Goal: Check status: Check status

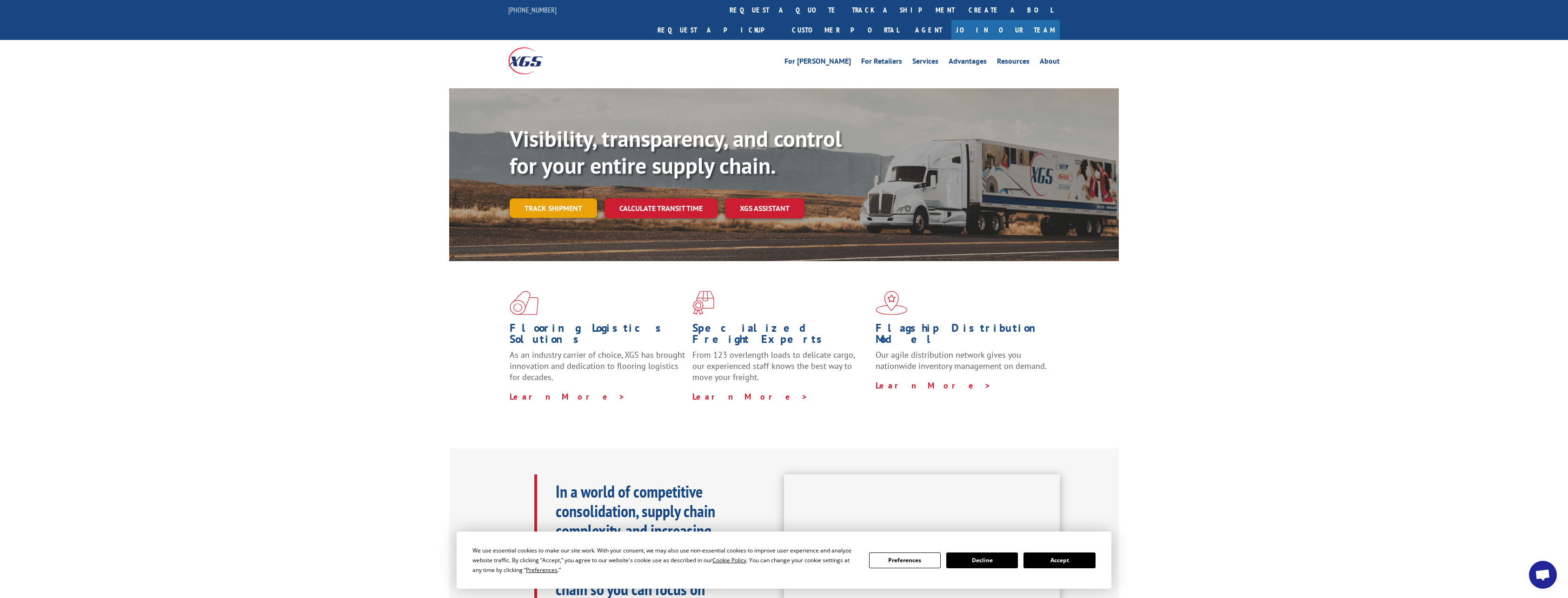
click at [575, 198] on link "Track shipment" at bounding box center [553, 208] width 88 height 19
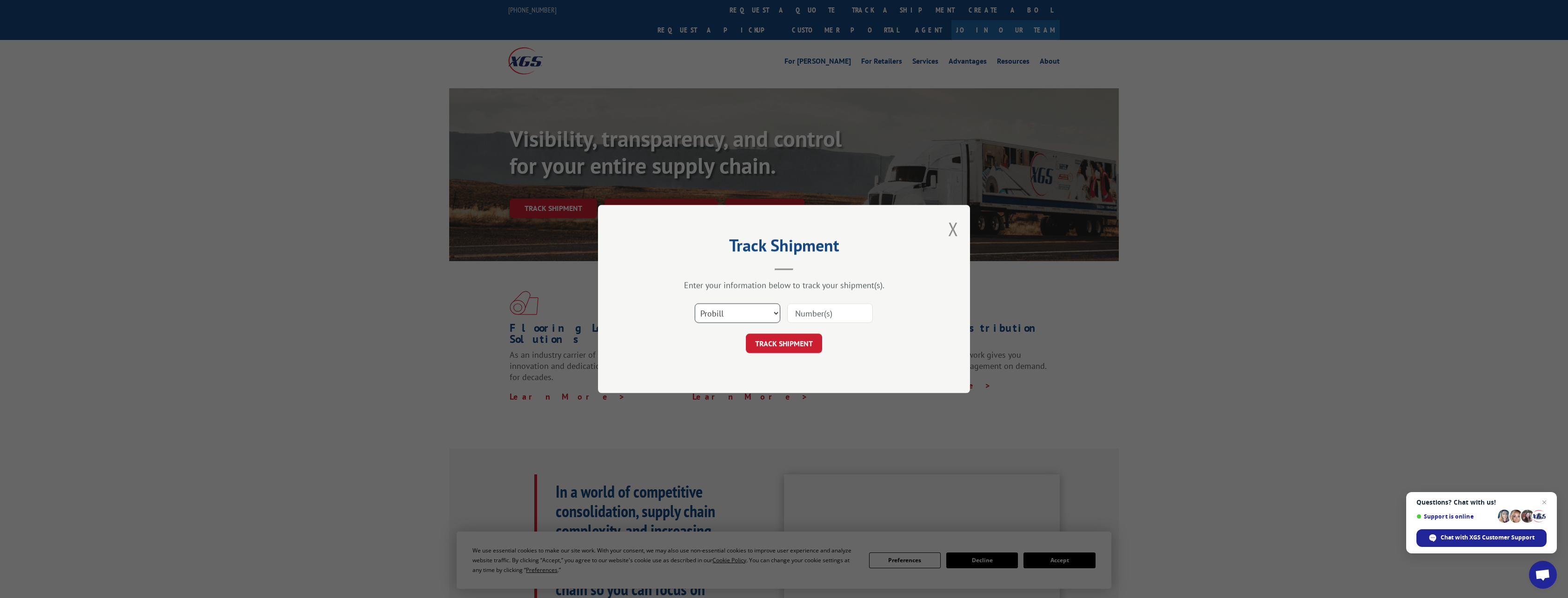
click at [695, 304] on select "Select category... Probill BOL PO" at bounding box center [737, 313] width 86 height 19
select select "bol"
click option "BOL" at bounding box center [0, 0] width 0 height 0
click at [836, 310] on input at bounding box center [830, 313] width 86 height 19
paste input "2847730"
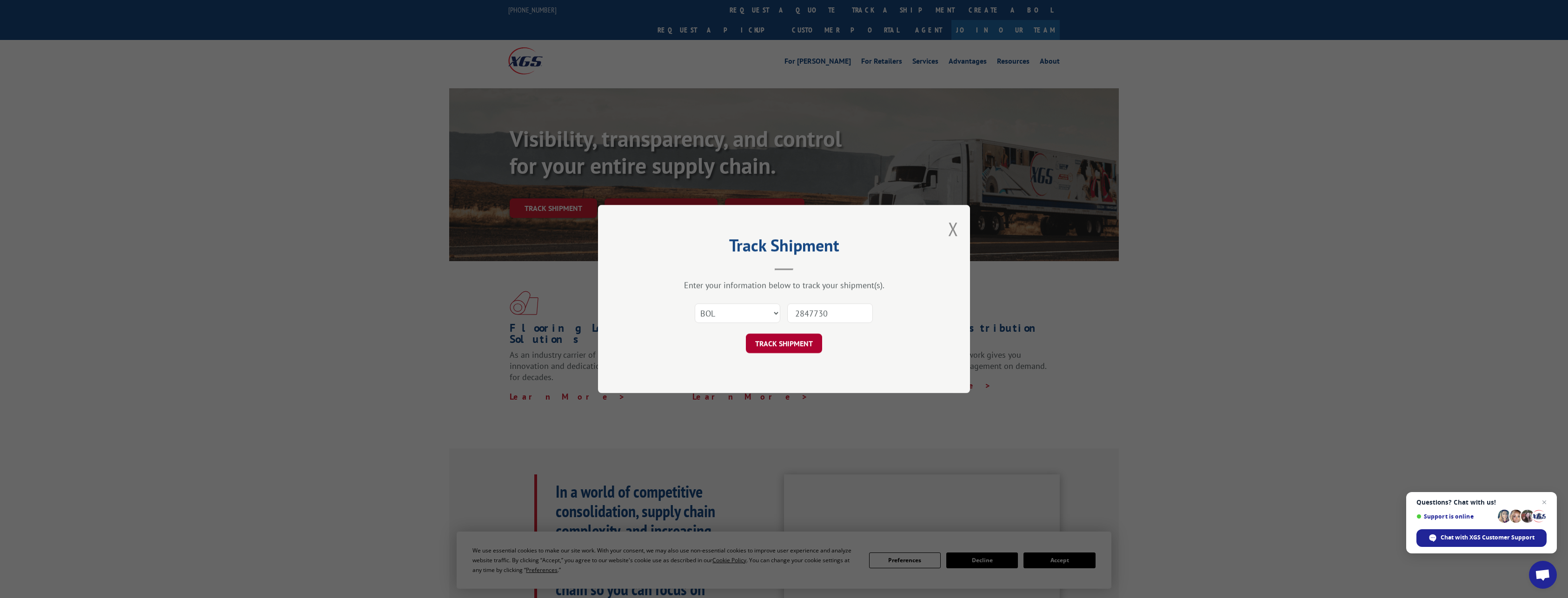
type input "2847730"
click at [780, 344] on button "TRACK SHIPMENT" at bounding box center [783, 344] width 76 height 19
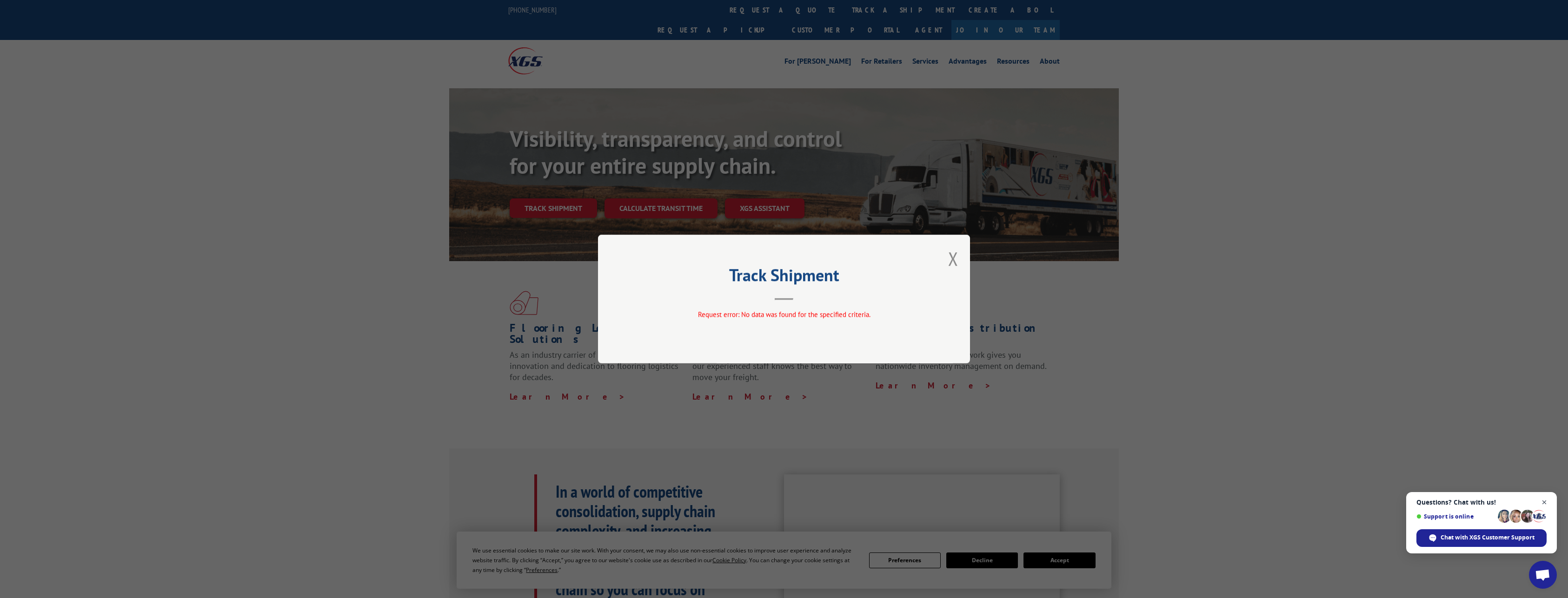
click at [1545, 501] on span "Close chat" at bounding box center [1544, 502] width 12 height 12
click at [957, 256] on button "Close modal" at bounding box center [953, 259] width 10 height 24
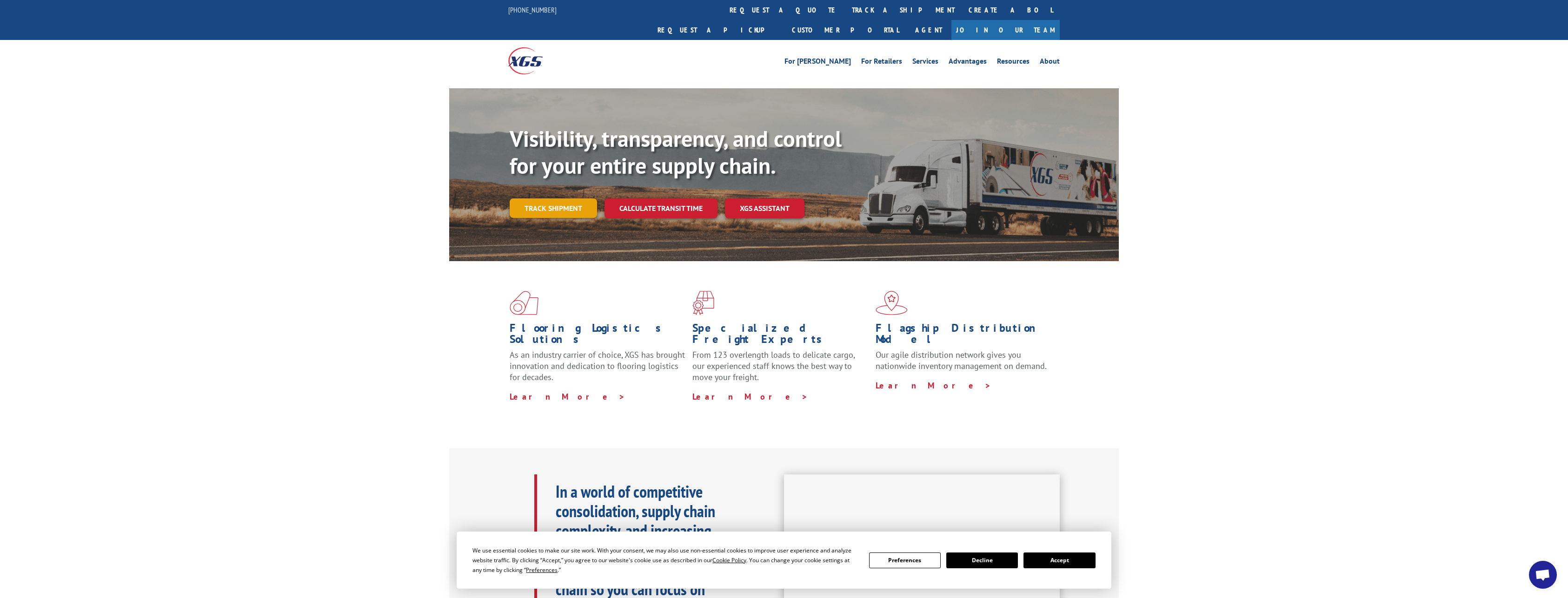
click at [542, 198] on link "Track shipment" at bounding box center [553, 208] width 88 height 19
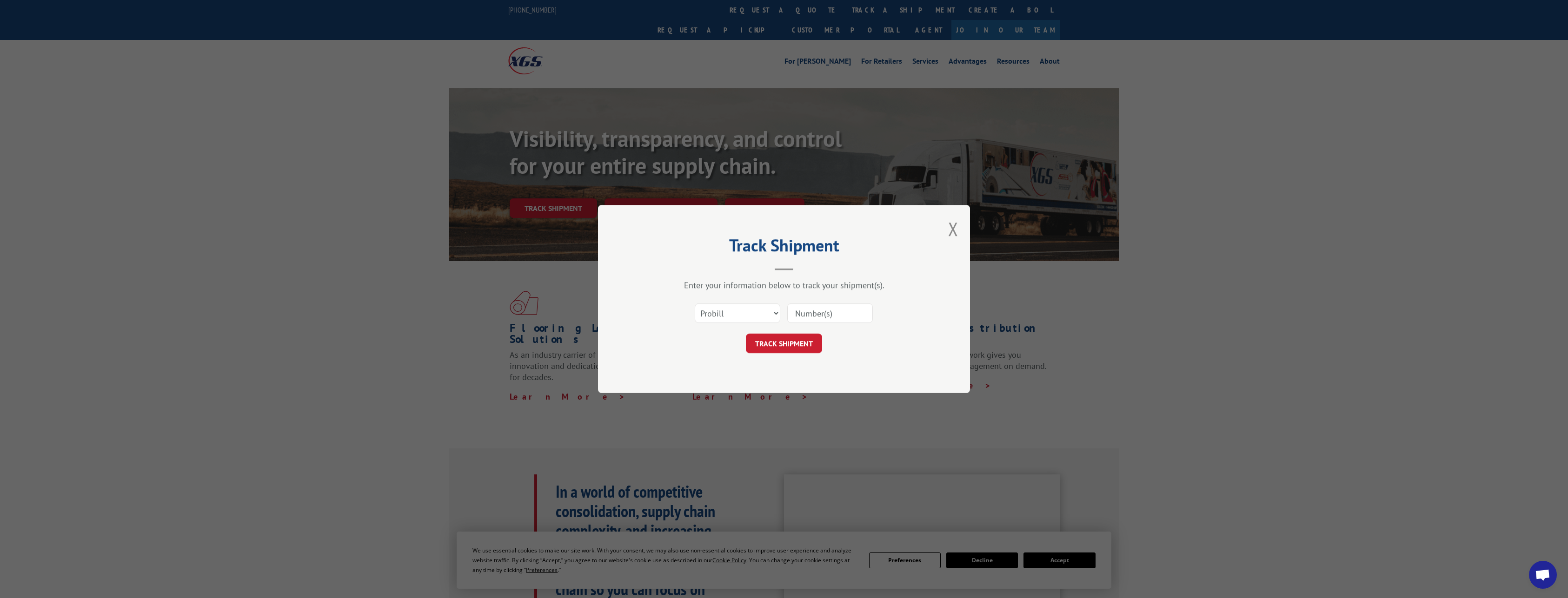
click at [842, 313] on input at bounding box center [830, 313] width 86 height 19
paste input "2847730"
type input "2847730"
click at [775, 339] on button "TRACK SHIPMENT" at bounding box center [783, 344] width 76 height 19
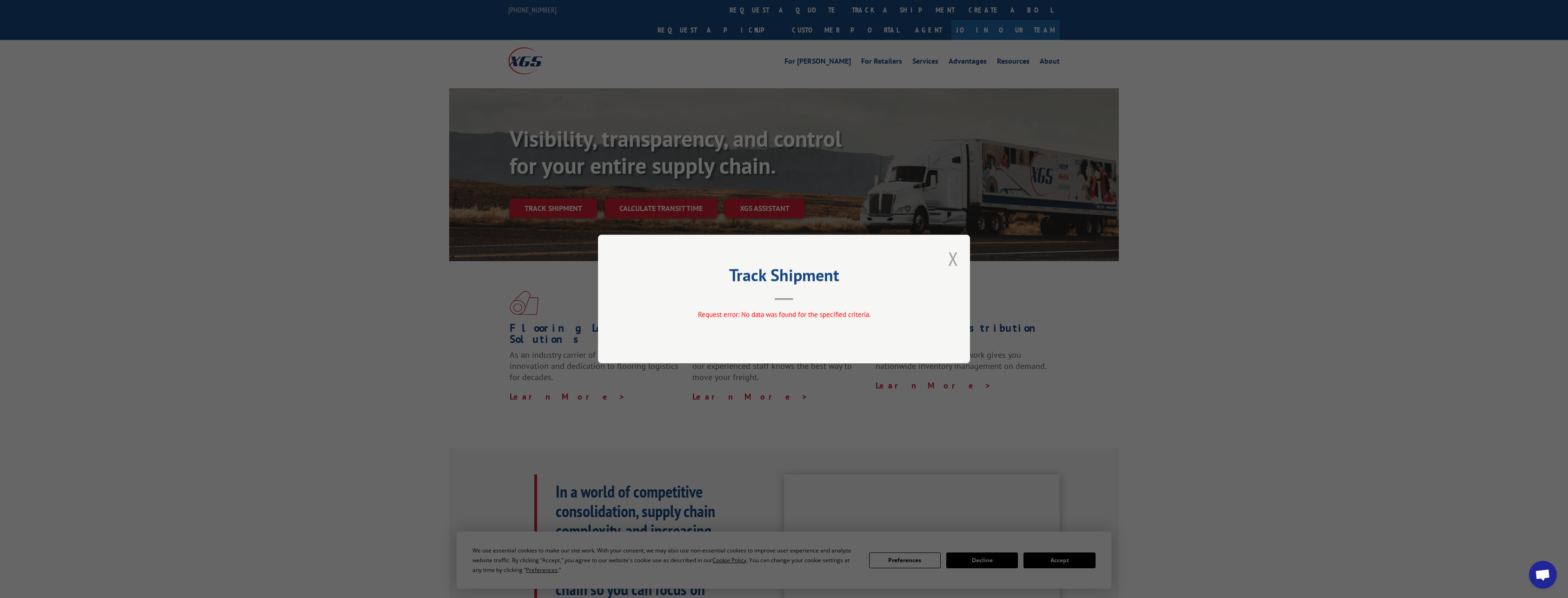
click at [950, 259] on button "Close modal" at bounding box center [953, 259] width 10 height 24
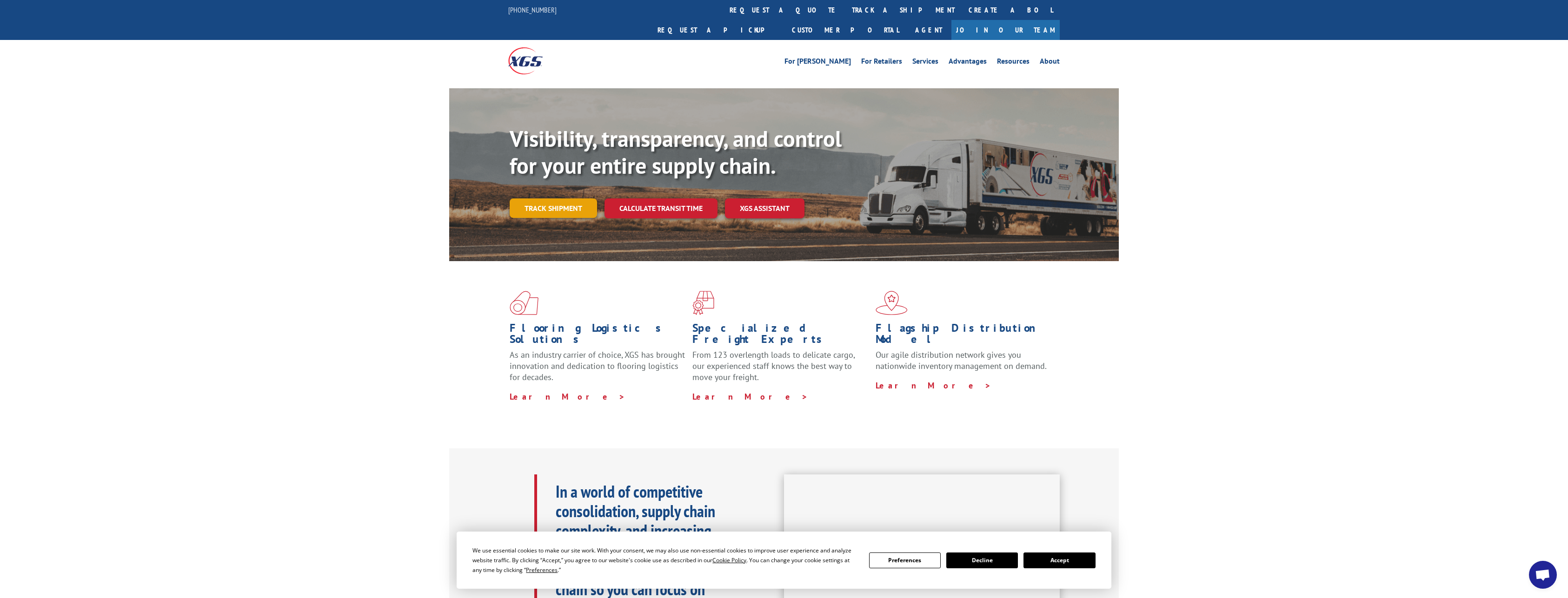
click at [540, 198] on link "Track shipment" at bounding box center [553, 208] width 88 height 19
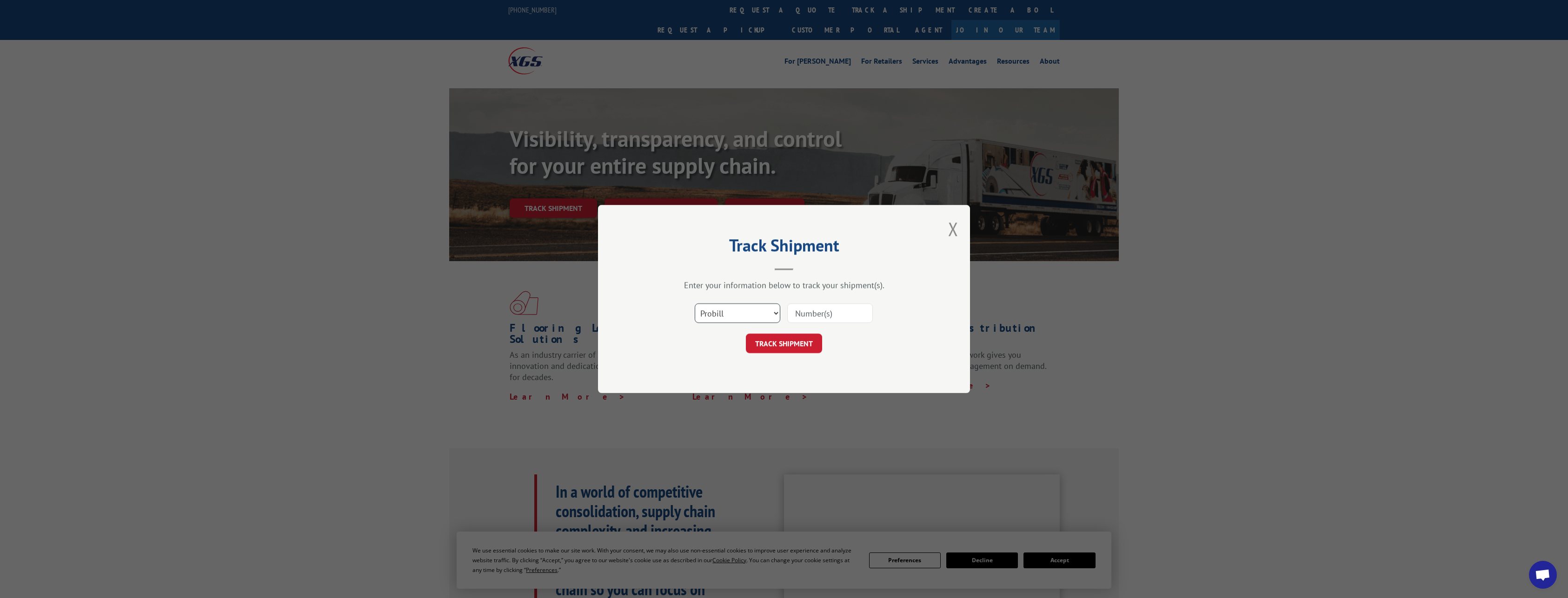
click at [695, 304] on select "Select category... Probill BOL PO" at bounding box center [737, 313] width 86 height 19
select select "bol"
click option "BOL" at bounding box center [0, 0] width 0 height 0
click at [810, 315] on input at bounding box center [830, 313] width 86 height 19
type input "v"
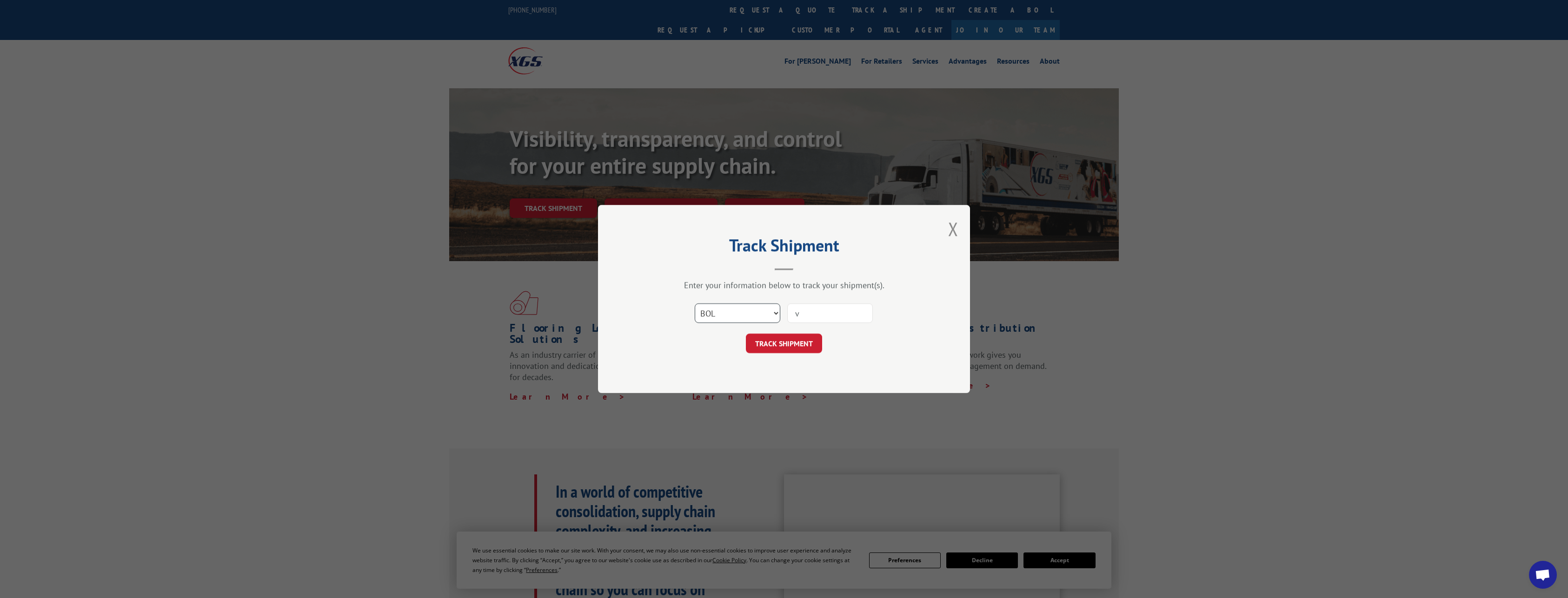
click at [695, 304] on select "Select category... Probill BOL PO" at bounding box center [737, 313] width 86 height 19
select select "po"
click option "PO" at bounding box center [0, 0] width 0 height 0
drag, startPoint x: 808, startPoint y: 315, endPoint x: 757, endPoint y: 310, distance: 51.2
click at [787, 310] on input "v" at bounding box center [830, 313] width 86 height 19
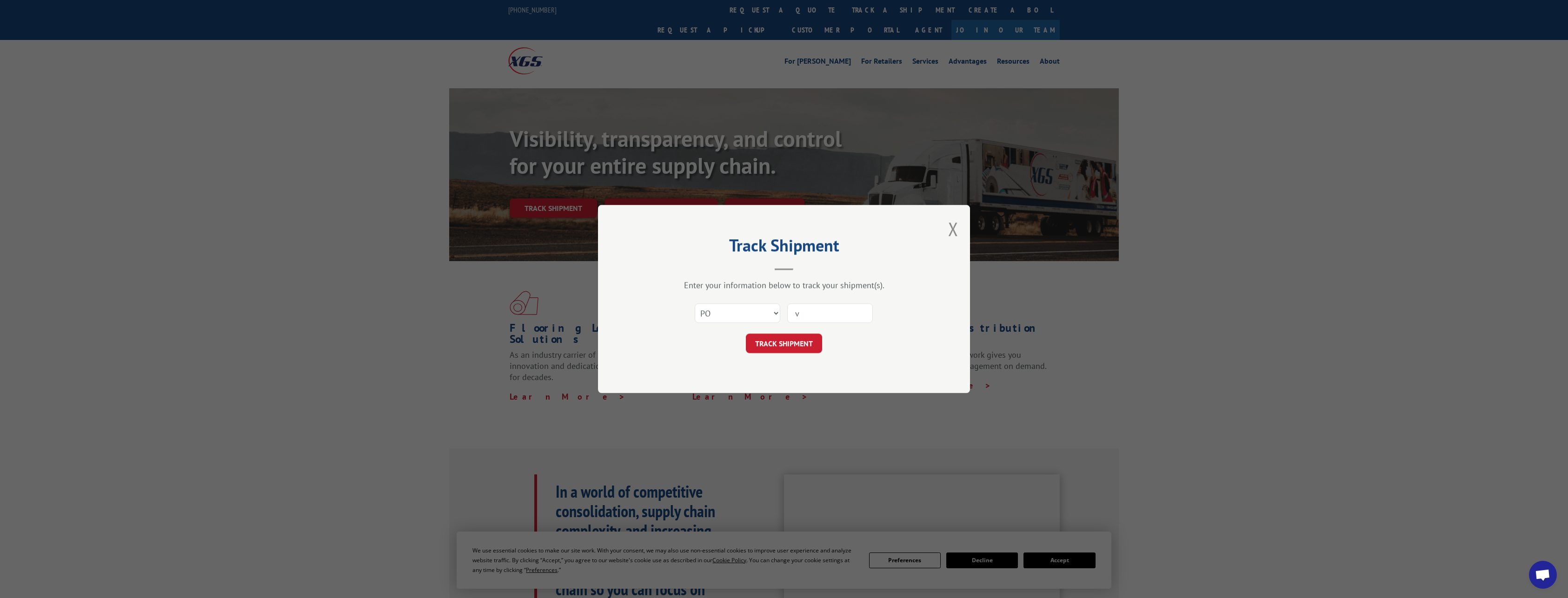
paste input "2847730"
type input "2847730"
click at [797, 343] on button "TRACK SHIPMENT" at bounding box center [783, 344] width 76 height 19
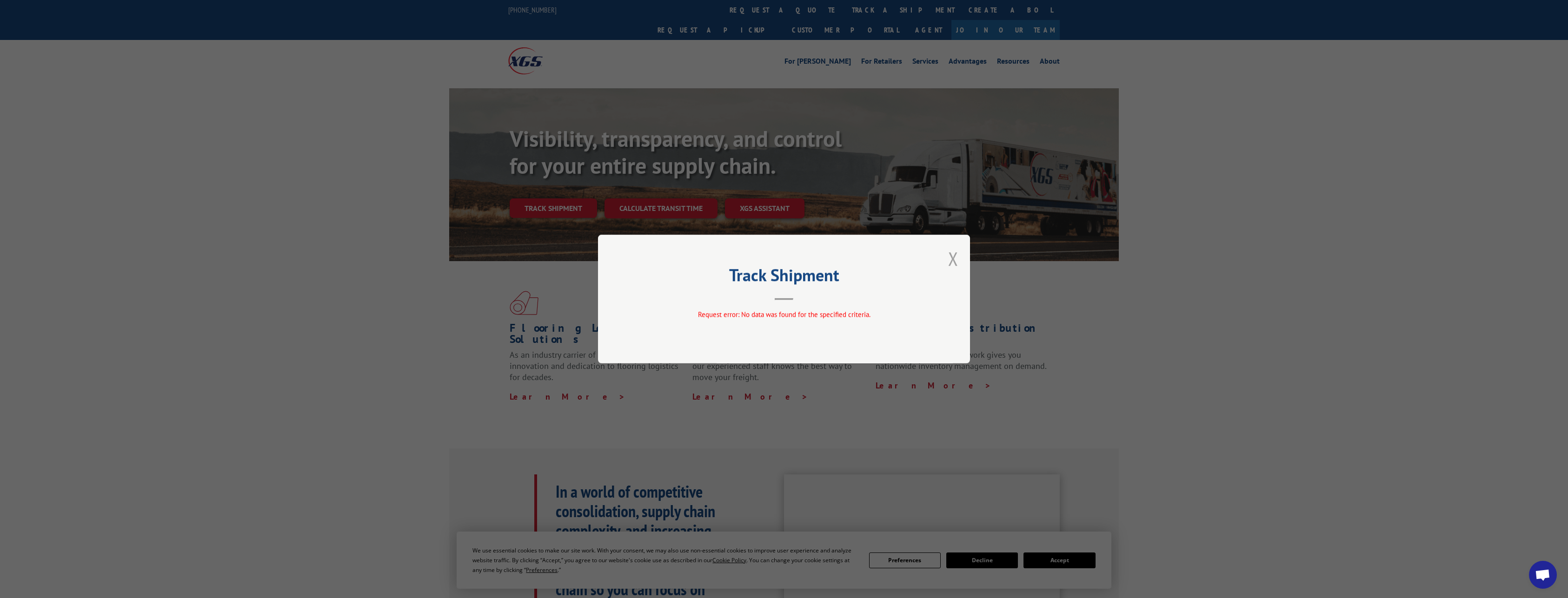
click at [952, 261] on button "Close modal" at bounding box center [953, 259] width 10 height 24
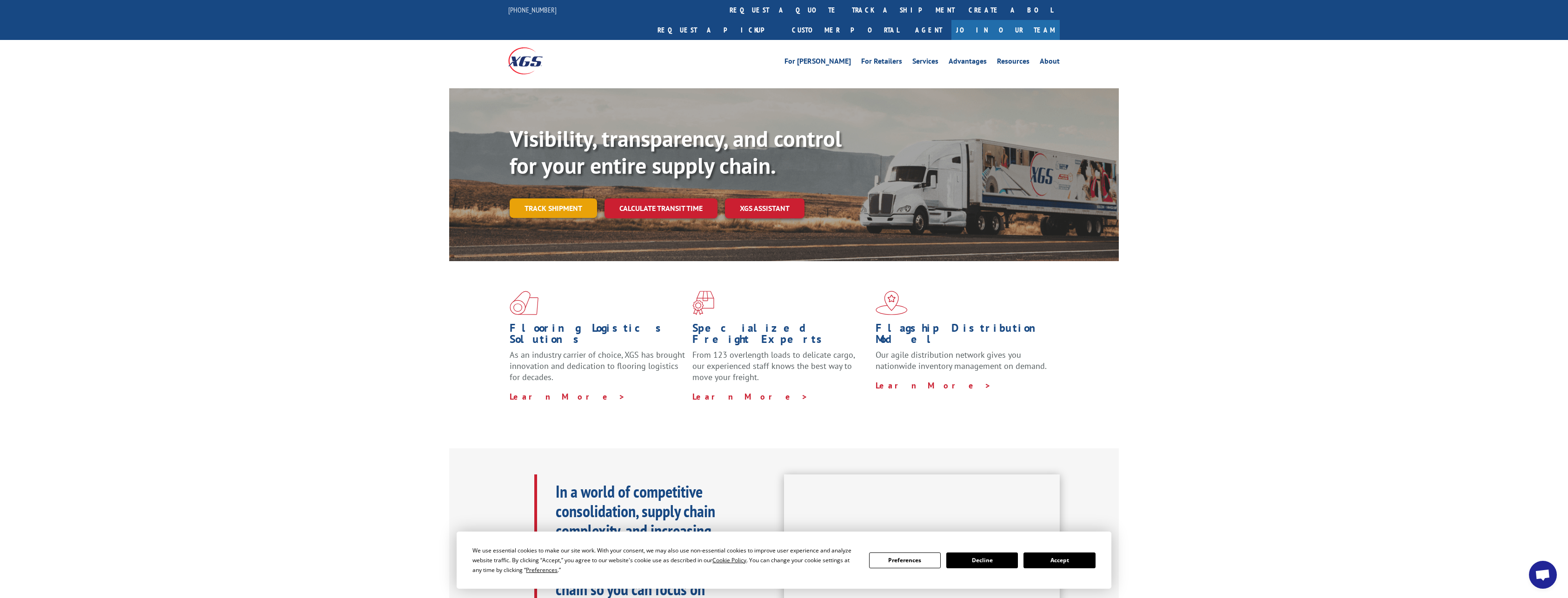
click at [562, 198] on link "Track shipment" at bounding box center [553, 208] width 88 height 19
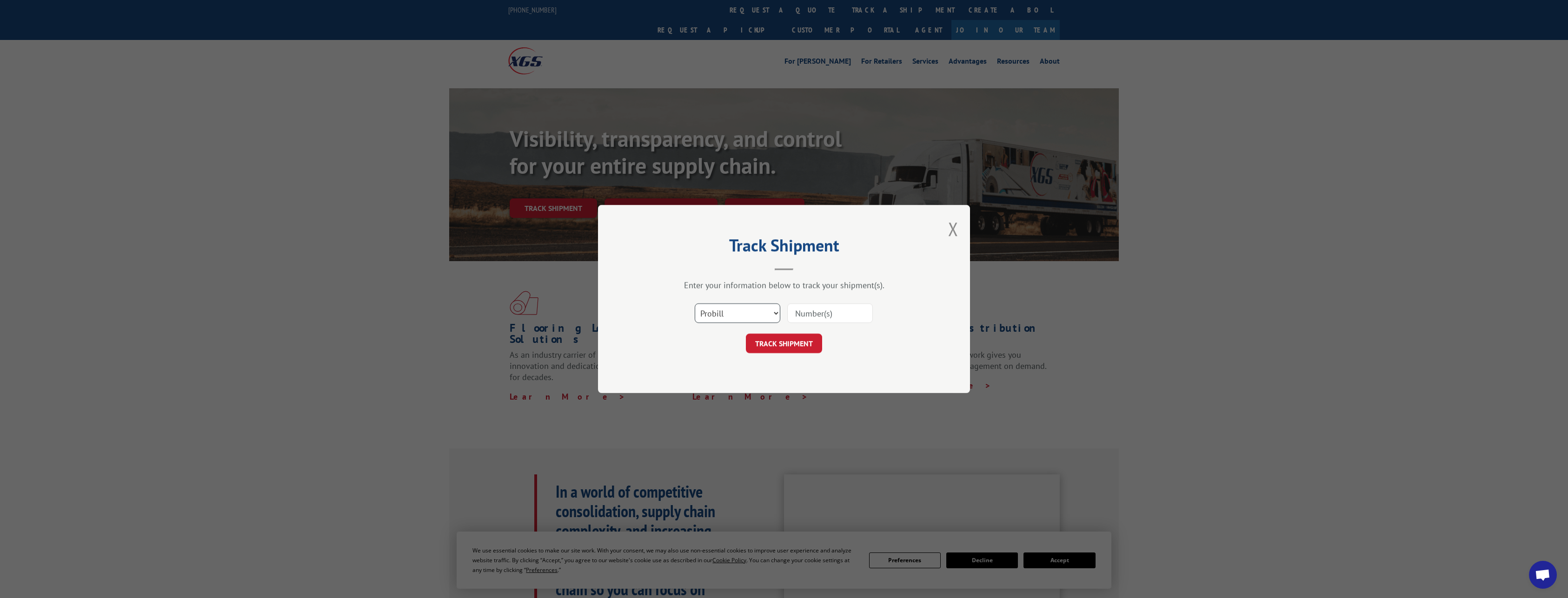
click at [695, 304] on select "Select category... Probill BOL PO" at bounding box center [737, 313] width 86 height 19
click at [830, 311] on input at bounding box center [830, 313] width 86 height 19
